Goal: Information Seeking & Learning: Find specific fact

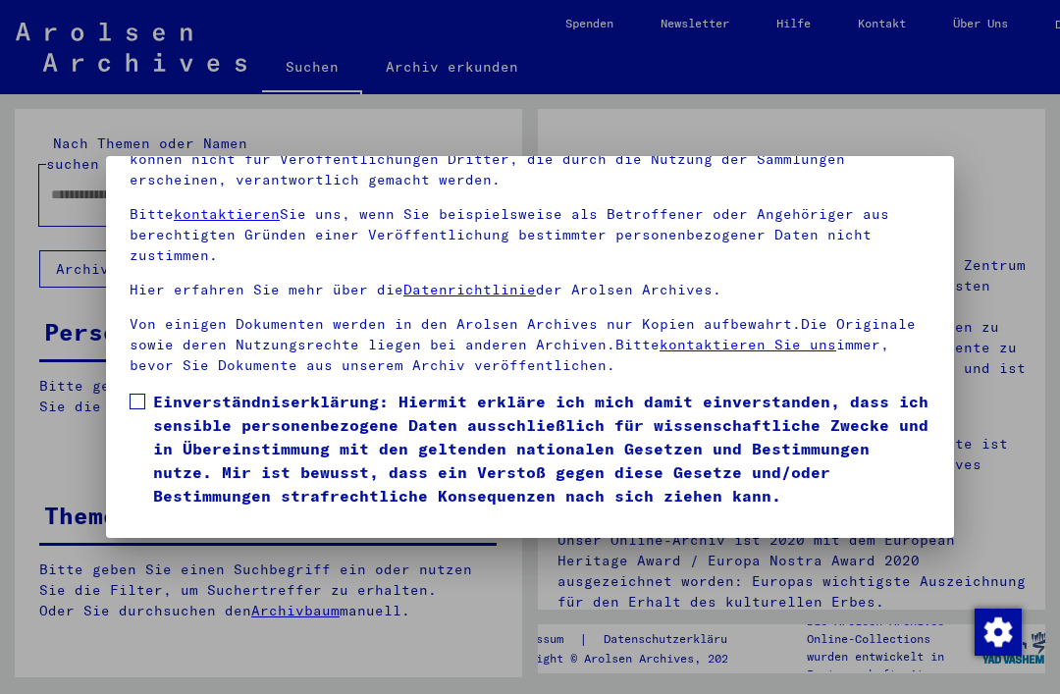
scroll to position [208, 0]
click at [138, 394] on span at bounding box center [138, 402] width 16 height 16
click at [195, 517] on button "Ich stimme zu" at bounding box center [204, 535] width 148 height 37
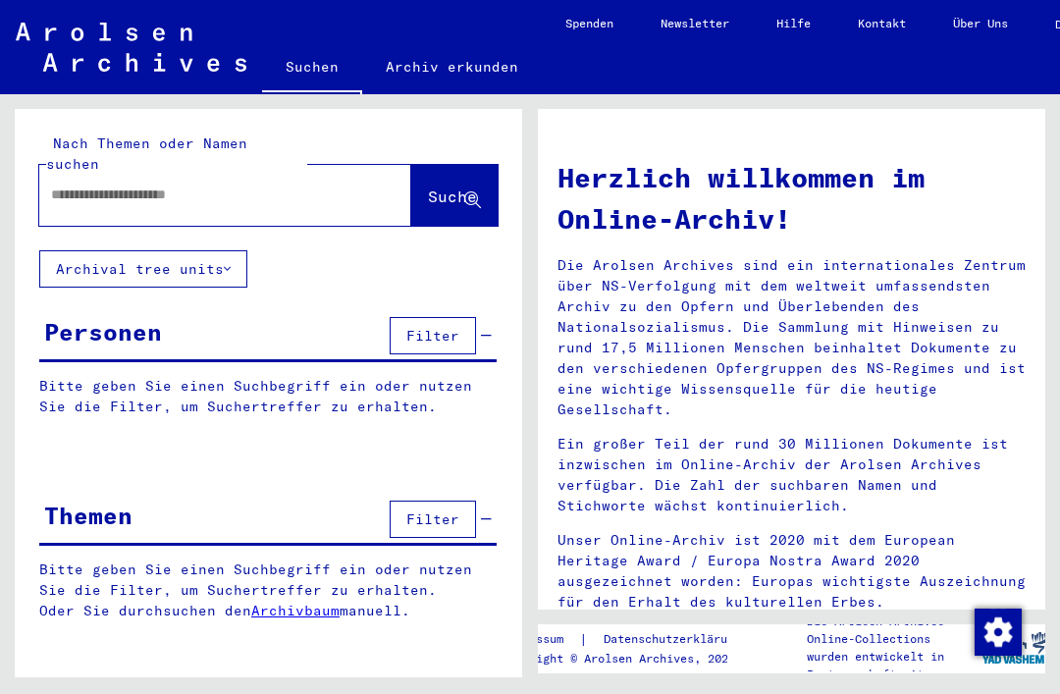
click at [78, 185] on input "text" at bounding box center [201, 195] width 301 height 21
click at [428, 187] on span "Suche" at bounding box center [452, 197] width 49 height 20
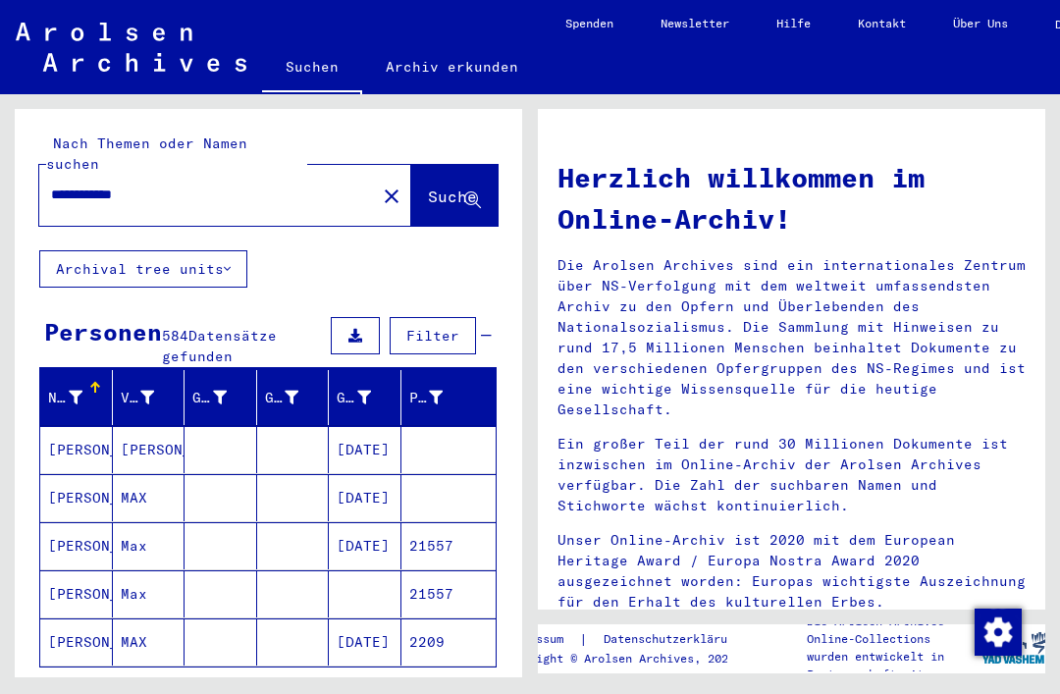
click at [373, 474] on mat-cell "[DATE]" at bounding box center [365, 497] width 73 height 47
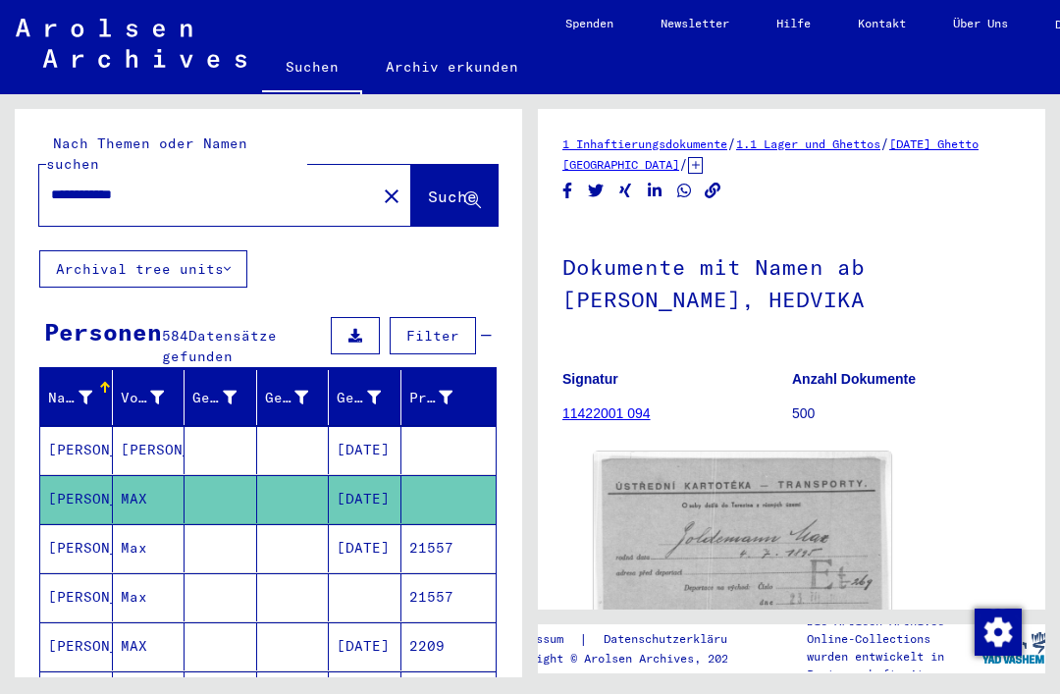
click at [371, 524] on mat-cell "[DATE]" at bounding box center [365, 548] width 73 height 48
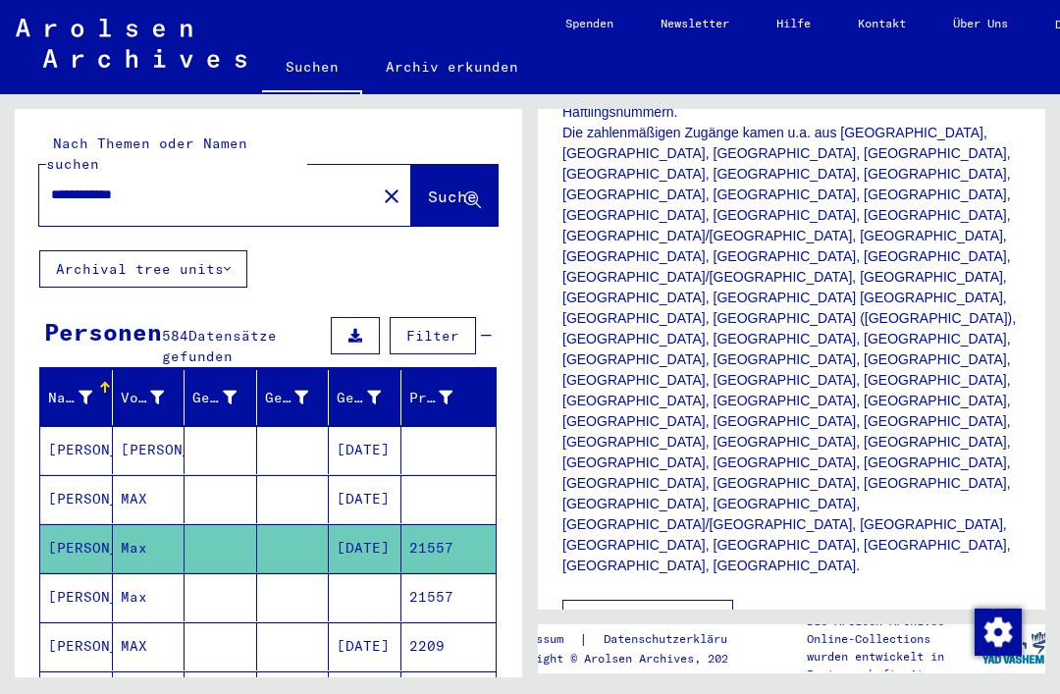
scroll to position [539, 0]
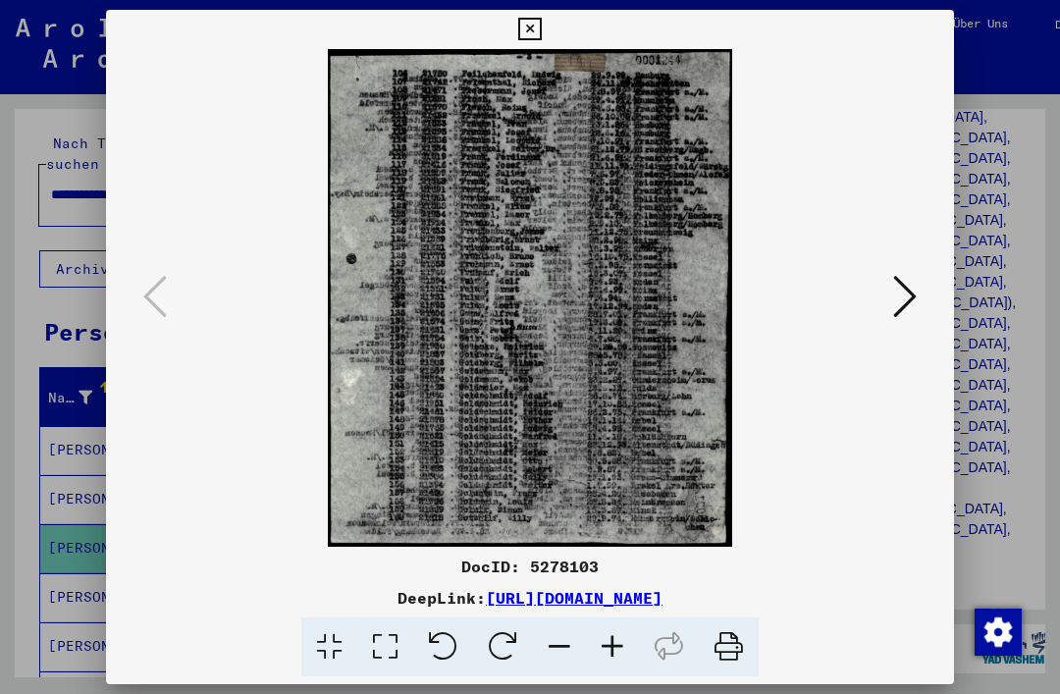
click at [541, 33] on icon at bounding box center [529, 30] width 23 height 24
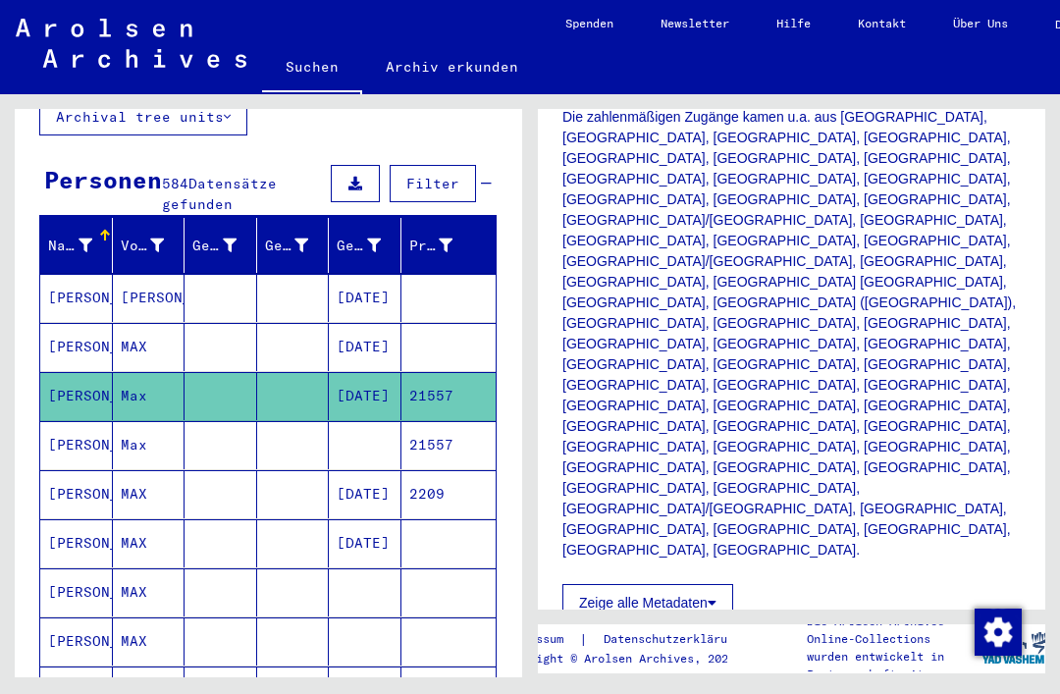
scroll to position [176, 0]
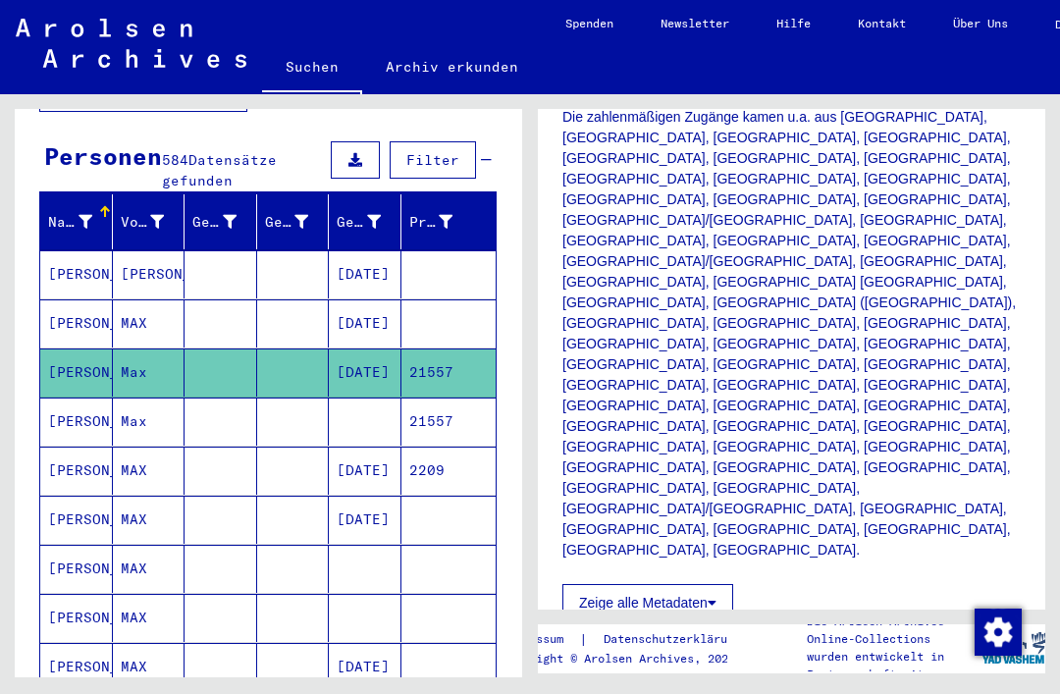
click at [359, 447] on mat-cell "[DATE]" at bounding box center [365, 471] width 73 height 48
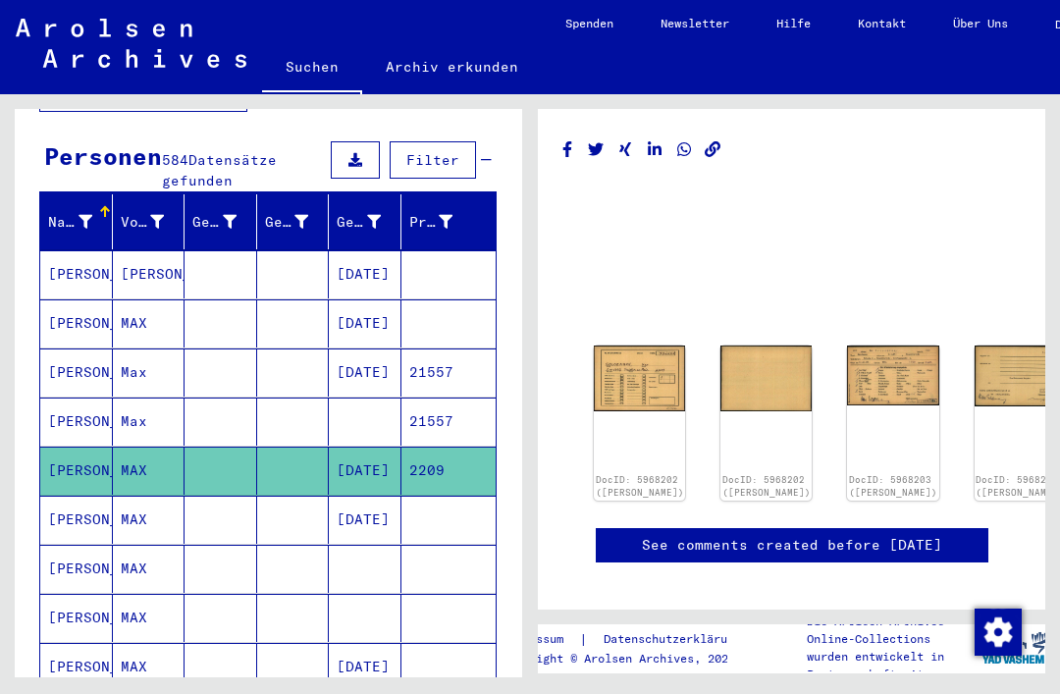
click at [619, 355] on img at bounding box center [639, 379] width 91 height 66
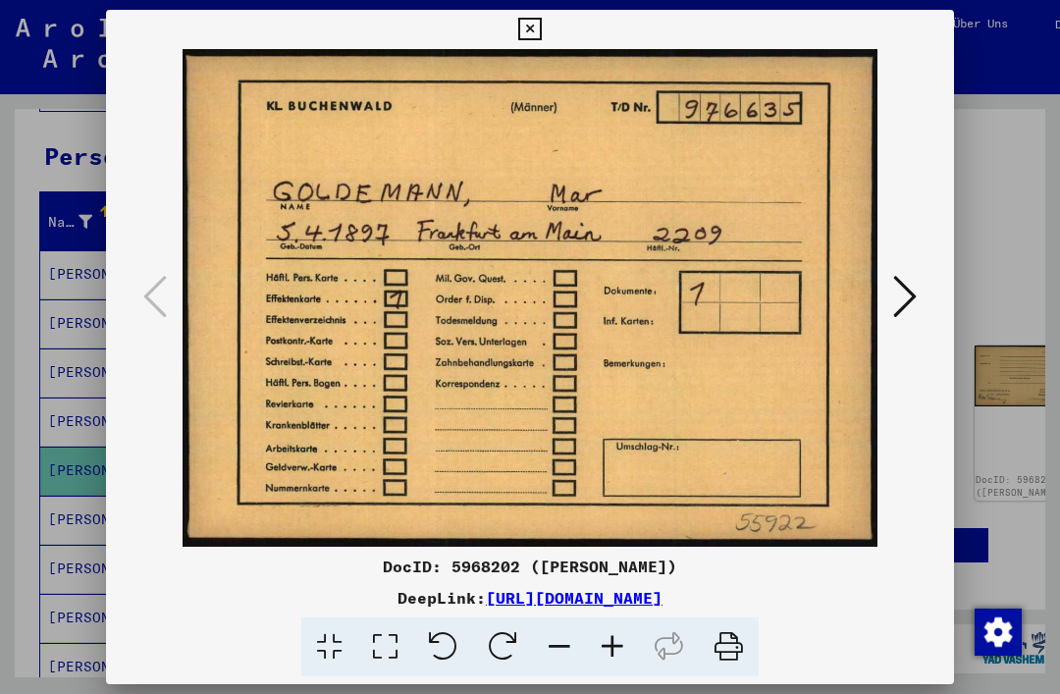
click at [541, 32] on icon at bounding box center [529, 30] width 23 height 24
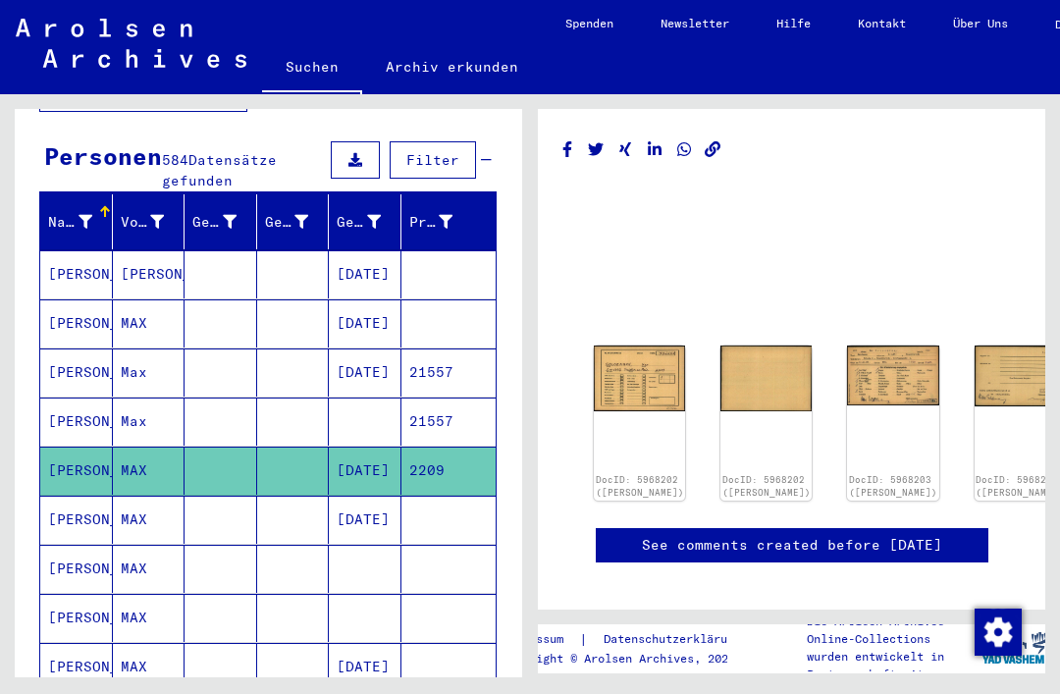
click at [363, 496] on mat-cell "[DATE]" at bounding box center [365, 520] width 73 height 48
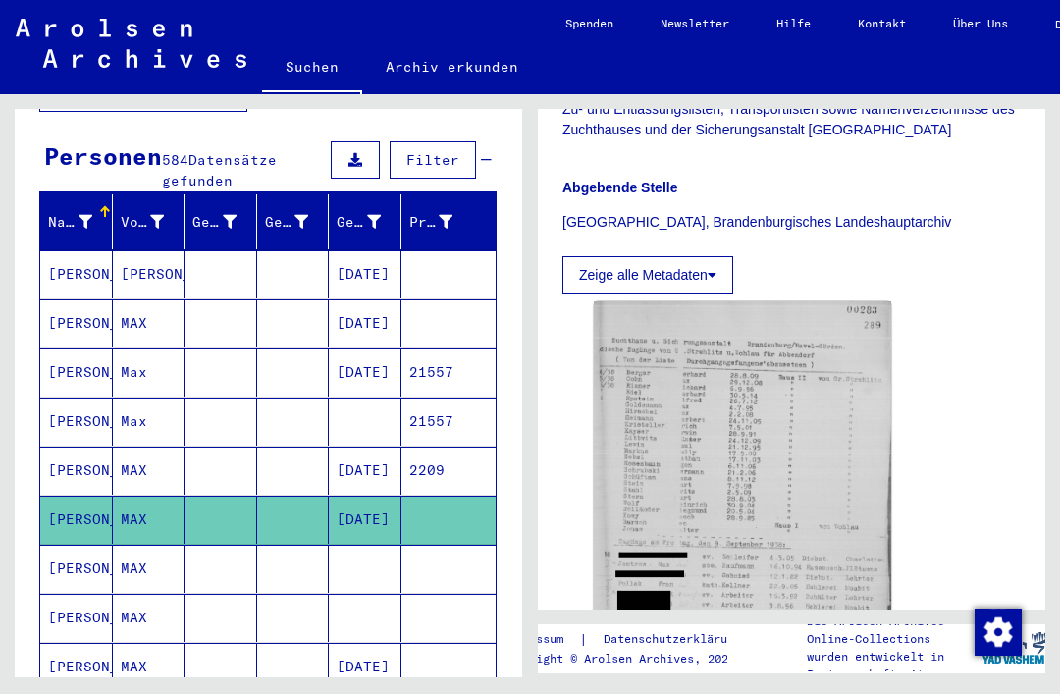
scroll to position [516, 0]
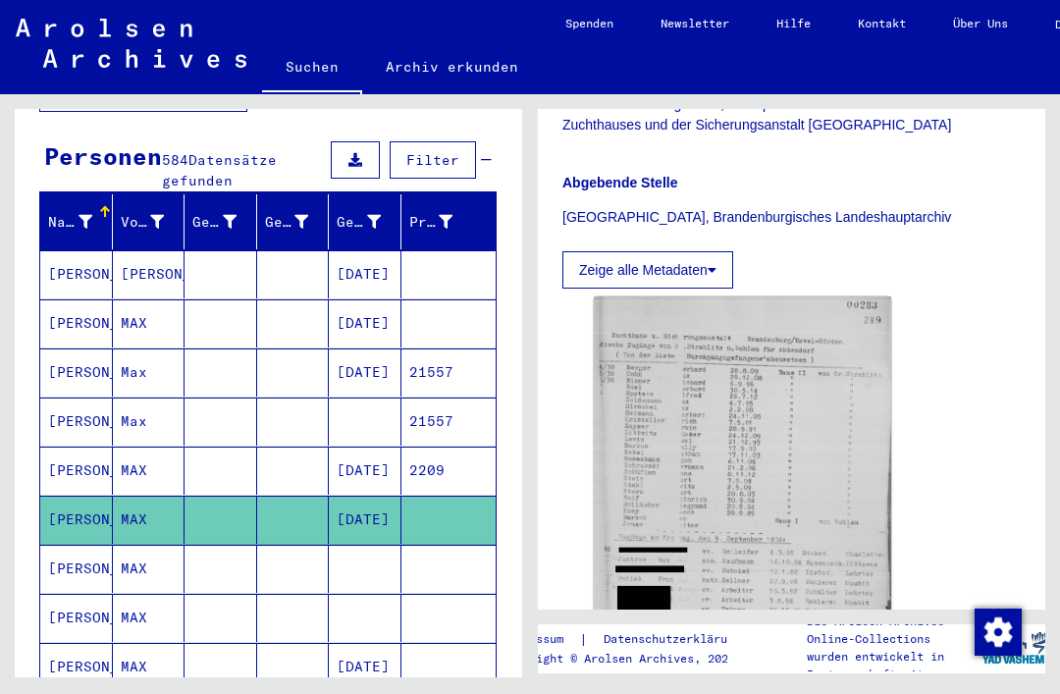
click at [757, 460] on img at bounding box center [742, 505] width 297 height 418
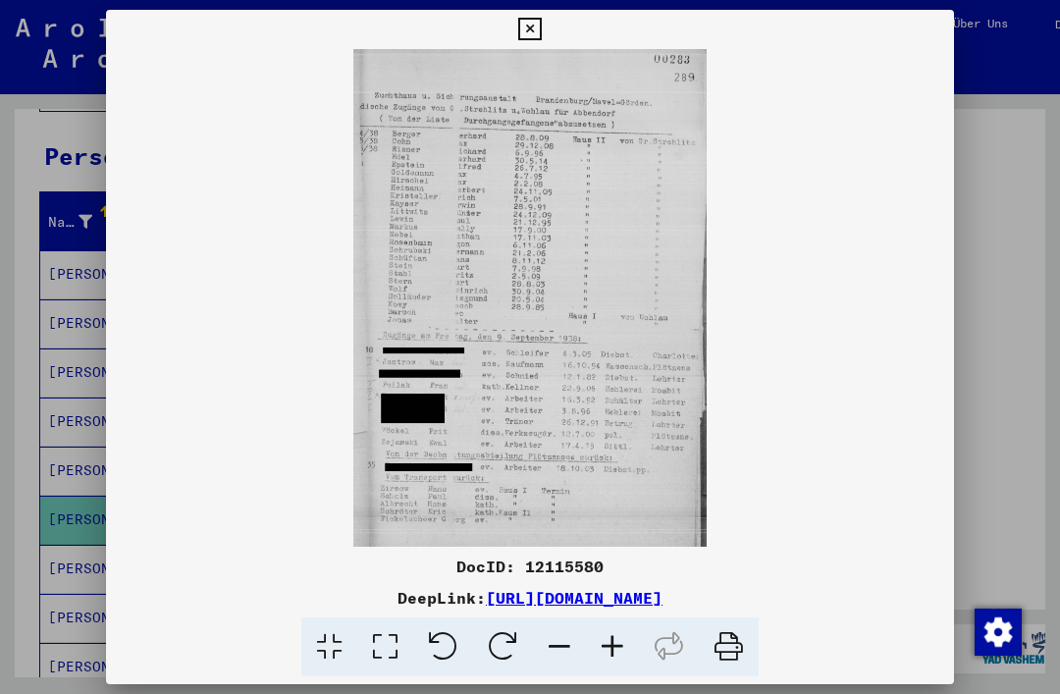
click at [541, 35] on icon at bounding box center [529, 30] width 23 height 24
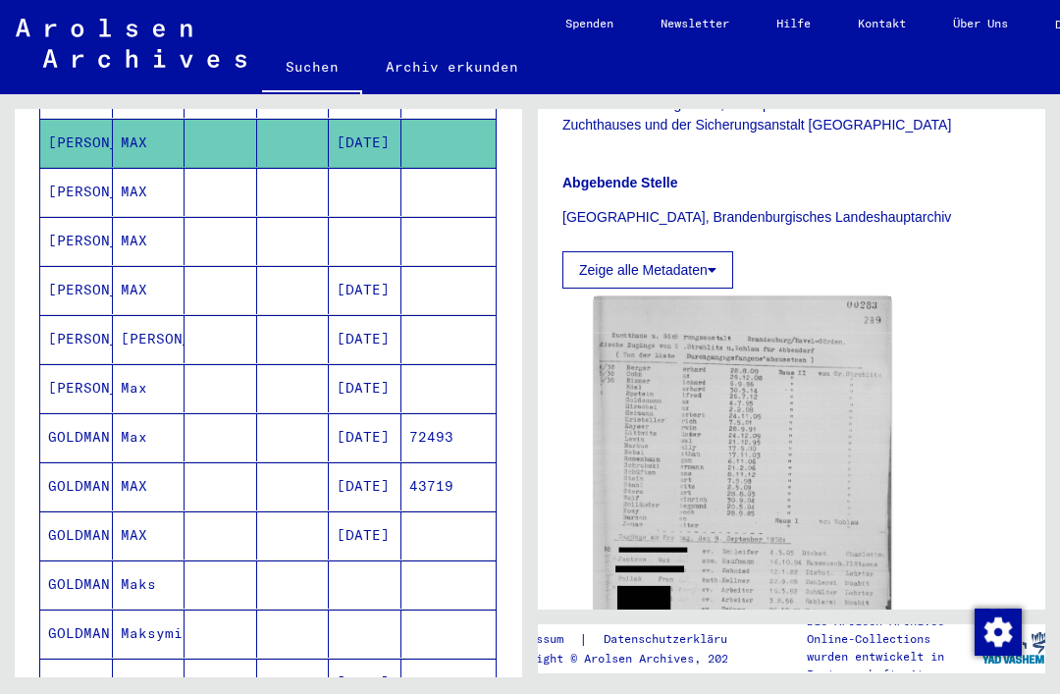
scroll to position [553, 0]
click at [364, 413] on mat-cell "[DATE]" at bounding box center [365, 437] width 73 height 48
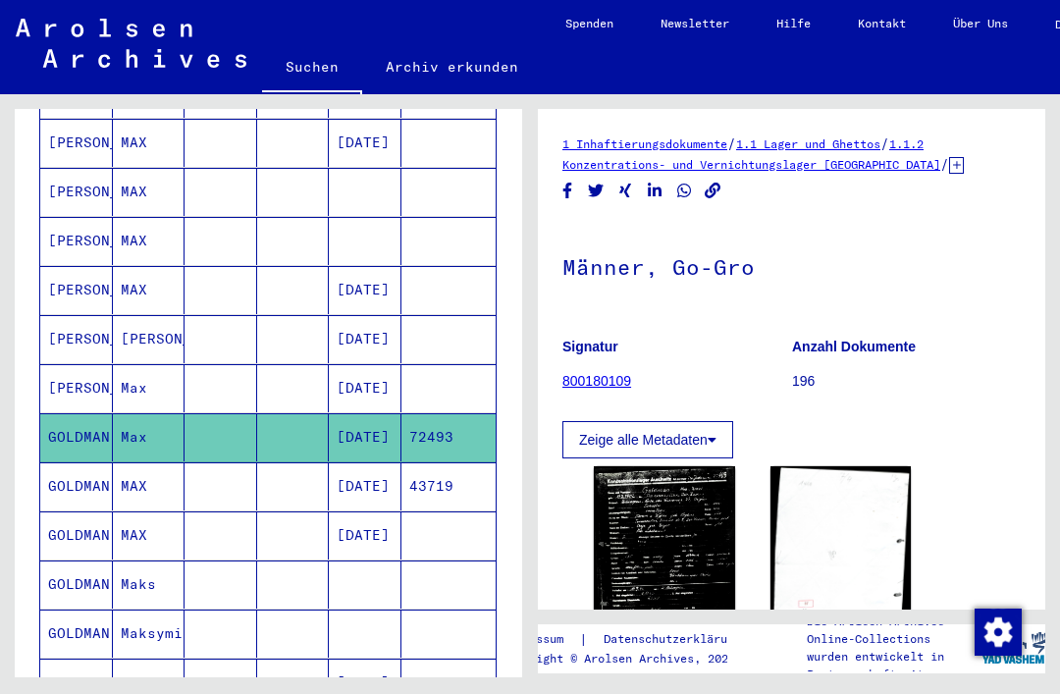
click at [664, 537] on img at bounding box center [664, 571] width 141 height 211
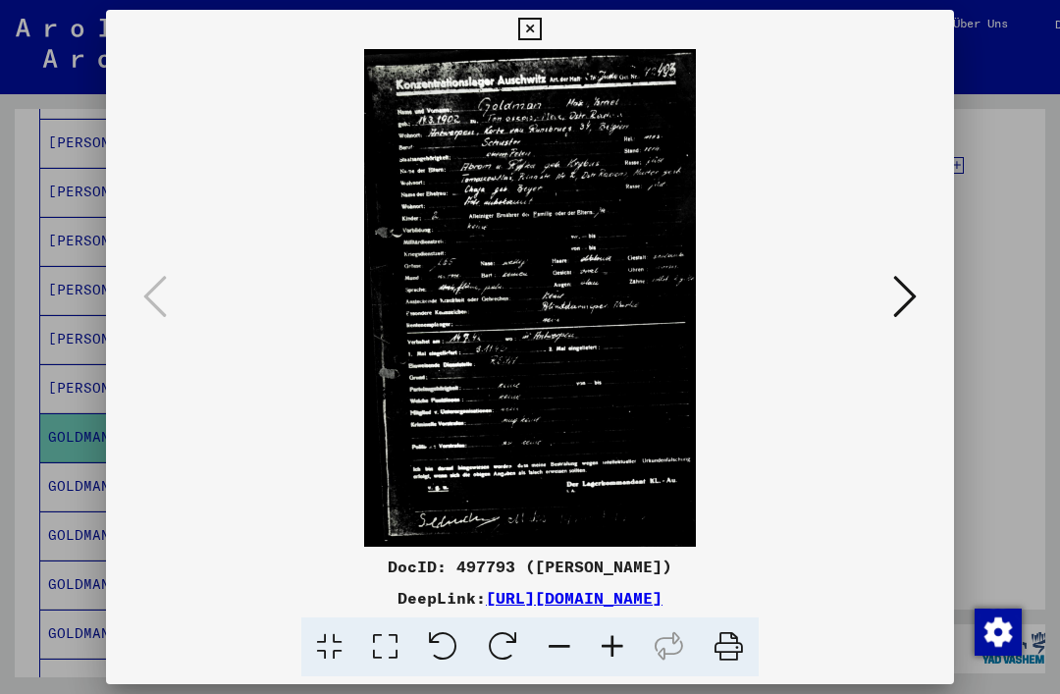
click at [541, 35] on icon at bounding box center [529, 30] width 23 height 24
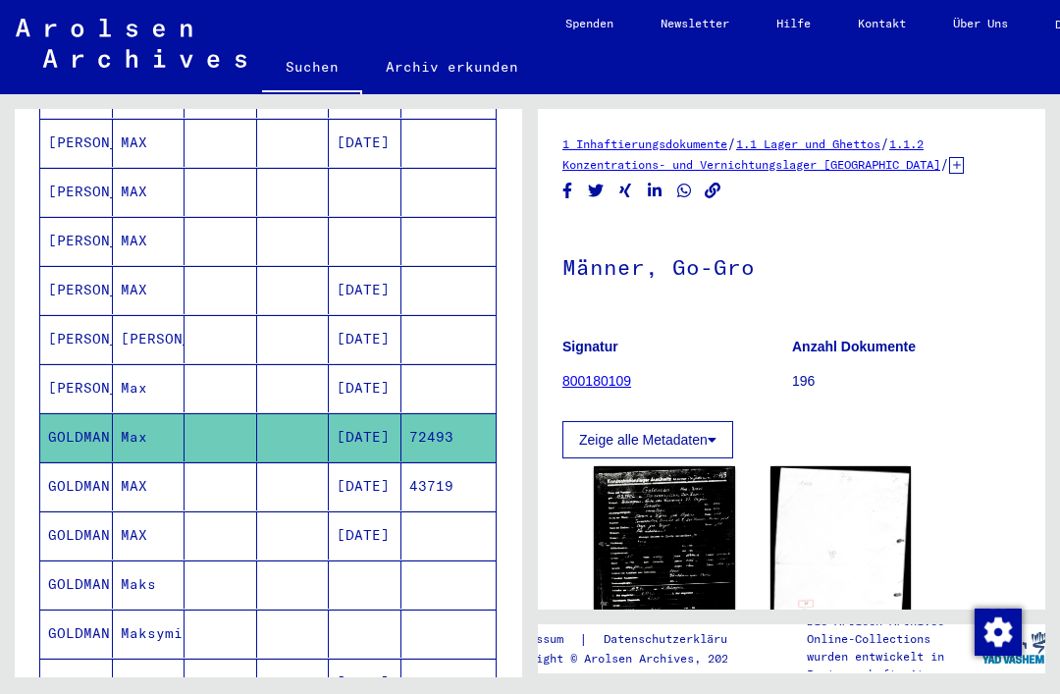
click at [371, 462] on mat-cell "[DATE]" at bounding box center [365, 486] width 73 height 48
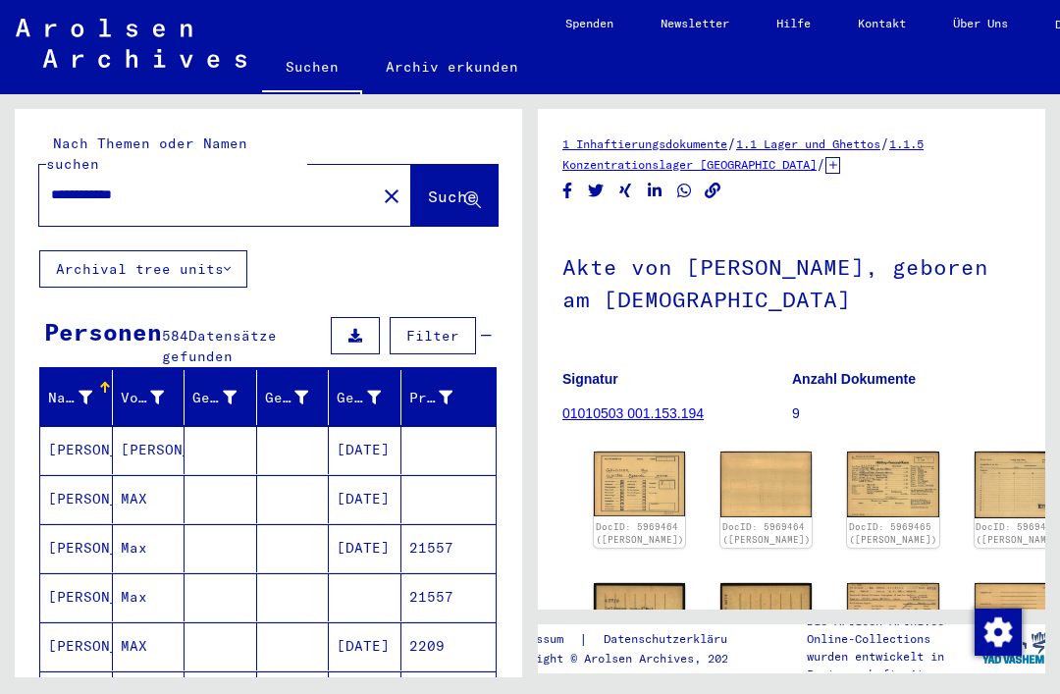
click at [210, 185] on input "**********" at bounding box center [207, 195] width 313 height 21
type input "**********"
click at [437, 165] on button "Suche" at bounding box center [454, 195] width 86 height 61
